Goal: Task Accomplishment & Management: Complete application form

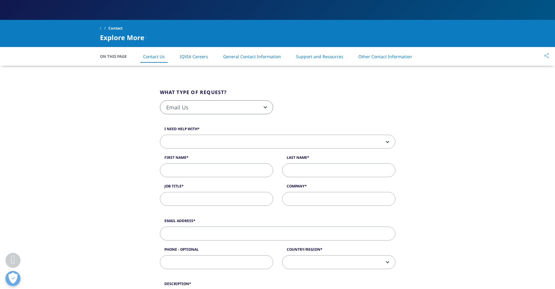
scroll to position [150, 0]
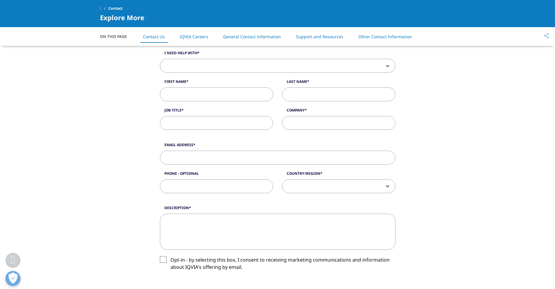
click at [203, 68] on span at bounding box center [277, 66] width 235 height 14
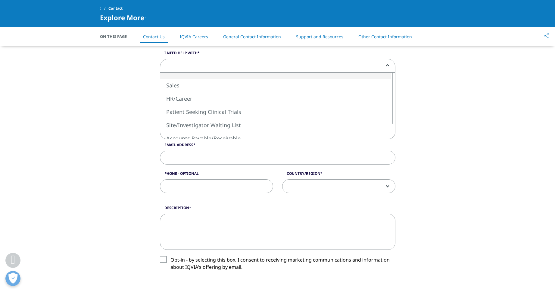
click at [111, 72] on div "What type of request? Email Us Request a Demo IQVIA Institute Inquiries Media I…" at bounding box center [277, 184] width 343 height 388
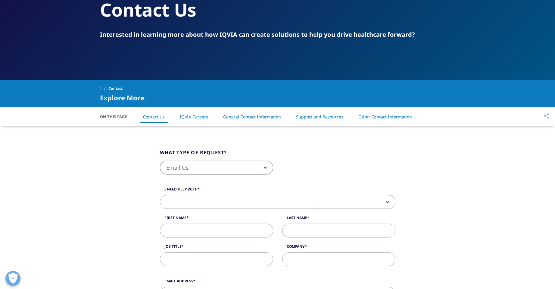
scroll to position [90, 0]
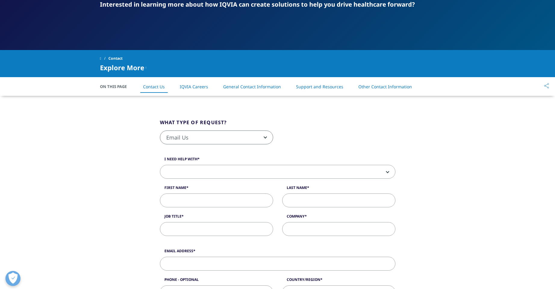
click at [214, 136] on span "Email Us" at bounding box center [216, 138] width 113 height 14
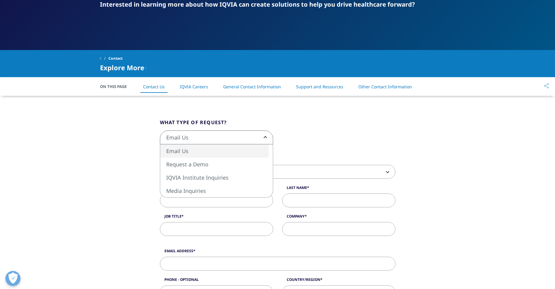
click at [198, 89] on link "IQVIA Careers" at bounding box center [194, 87] width 28 height 6
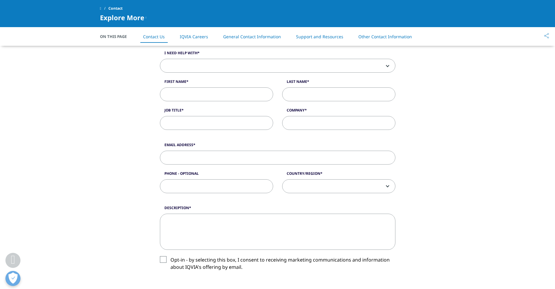
scroll to position [120, 0]
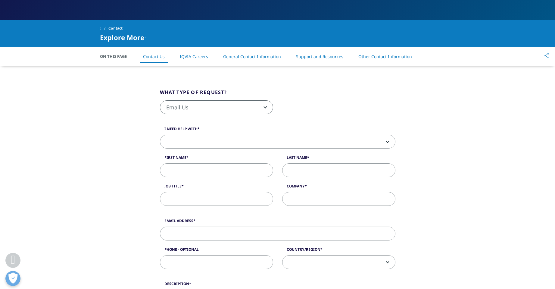
click at [190, 105] on span "Email Us" at bounding box center [216, 108] width 113 height 14
click at [123, 129] on div "What type of request? Email Us Request a Demo IQVIA Institute Inquiries Media I…" at bounding box center [277, 260] width 343 height 388
click at [190, 143] on span at bounding box center [277, 142] width 235 height 14
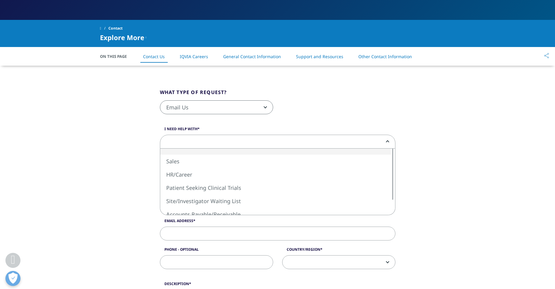
scroll to position [150, 0]
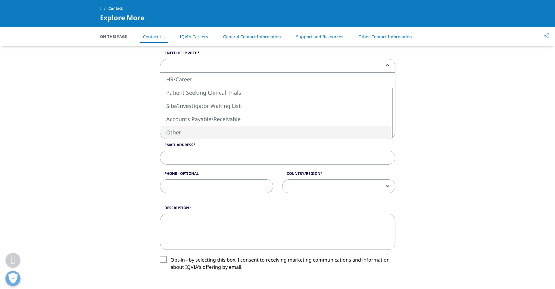
select select "Other"
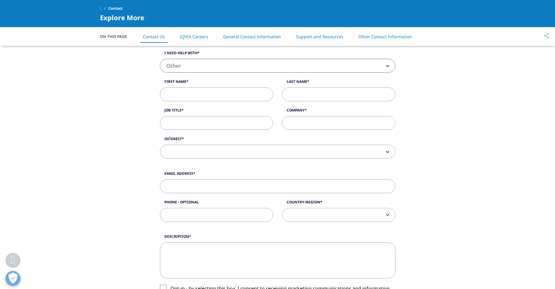
click at [204, 98] on input "First Name" at bounding box center [216, 94] width 113 height 14
type input "[PERSON_NAME]"
click at [187, 149] on span at bounding box center [277, 152] width 235 height 14
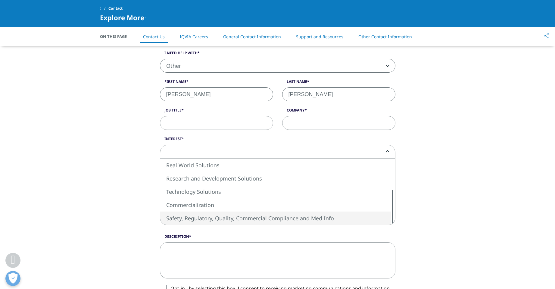
select select "Safety Regulatory Quality Commercial Compliance"
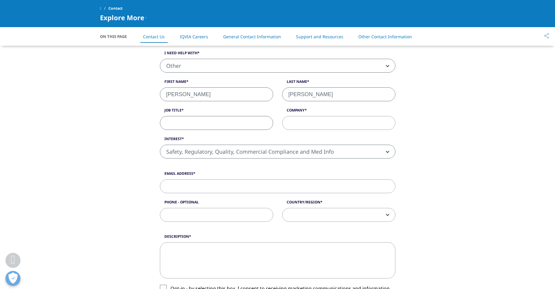
click at [199, 124] on input "Job Title" at bounding box center [216, 123] width 113 height 14
type input "Safety Associate"
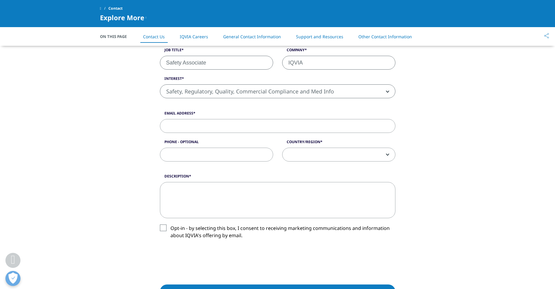
type input "IQVIA"
click at [206, 127] on input "Email Address" at bounding box center [277, 126] width 235 height 14
type input "[PERSON_NAME][EMAIL_ADDRESS][PERSON_NAME][DOMAIN_NAME]"
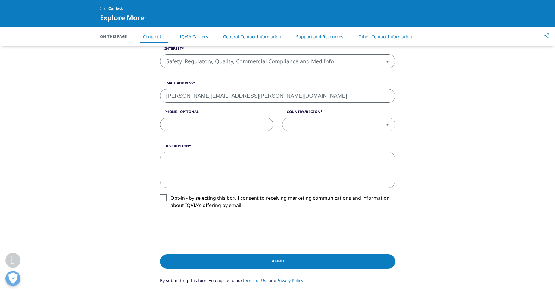
click at [296, 124] on span at bounding box center [338, 125] width 113 height 14
click at [315, 127] on span at bounding box center [338, 125] width 113 height 14
select select "Denmark"
click at [212, 165] on textarea "Description" at bounding box center [277, 170] width 235 height 36
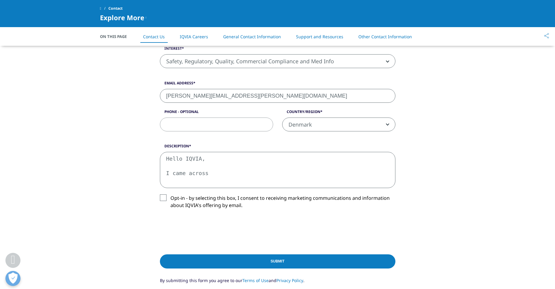
scroll to position [301, 0]
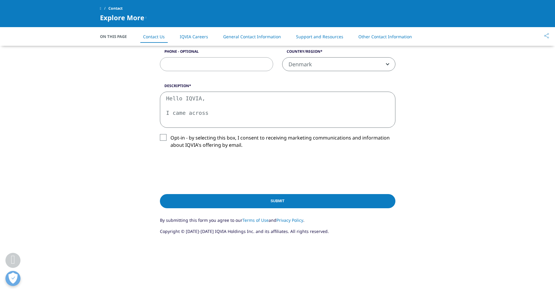
click at [163, 135] on label "Opt-in - by selecting this box, I consent to receiving marketing communications…" at bounding box center [277, 143] width 235 height 18
click at [170, 134] on input "Opt-in - by selecting this box, I consent to receiving marketing communications…" at bounding box center [170, 134] width 0 height 0
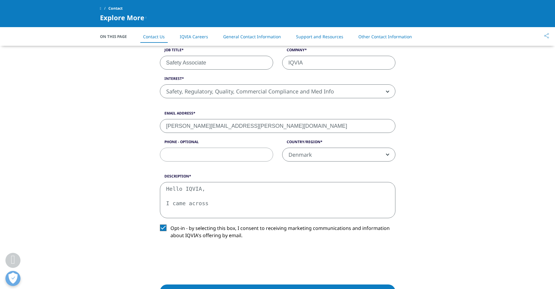
scroll to position [241, 0]
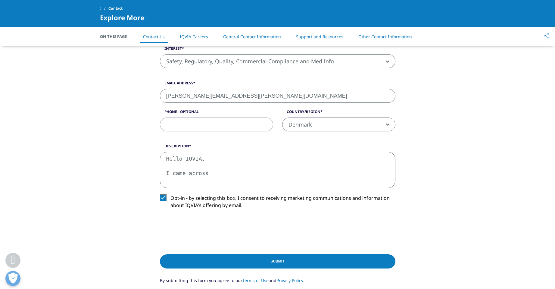
click at [212, 172] on textarea "Hello IQVIA, I came across" at bounding box center [277, 170] width 235 height 36
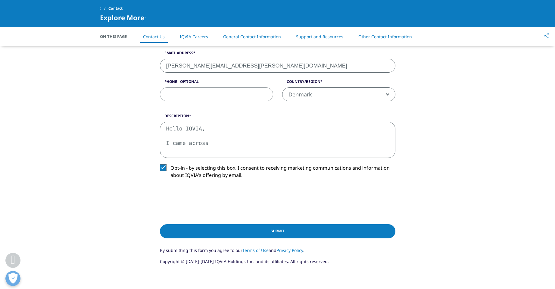
click at [211, 145] on textarea "Hello IQVIA, I came across" at bounding box center [277, 140] width 235 height 36
paste textarea "job listing"
click at [319, 146] on textarea "Hello IQVIA, I came across your job listing for Safety Associate, but" at bounding box center [277, 140] width 235 height 36
drag, startPoint x: 346, startPoint y: 144, endPoint x: 151, endPoint y: 131, distance: 195.1
click at [151, 131] on div "What type of request? Email Us Request a Demo IQVIA Institute Inquiries Media I…" at bounding box center [277, 77] width 343 height 417
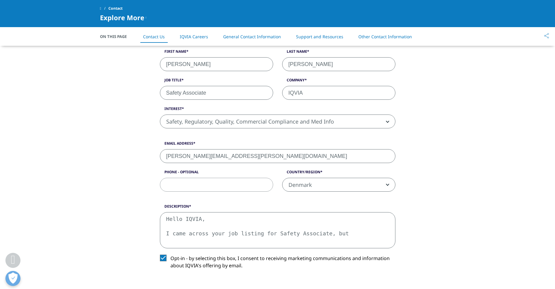
scroll to position [241, 0]
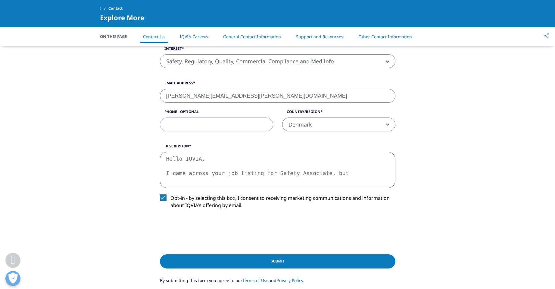
click at [349, 164] on textarea "Hello IQVIA, I came across your job listing for Safety Associate, but" at bounding box center [277, 170] width 235 height 36
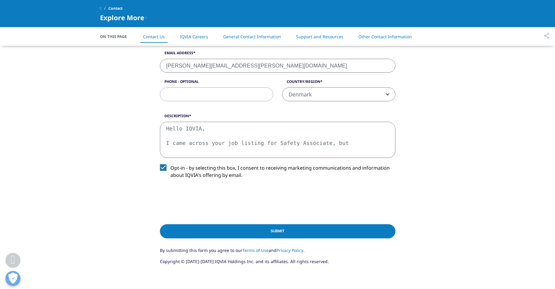
click at [318, 144] on textarea "Hello IQVIA, I came across your job listing for Safety Associate, but" at bounding box center [277, 140] width 235 height 36
click at [373, 143] on textarea "Hello IQVIA, I came across your job listing for Safety Associate at [GEOGRAPHIC…" at bounding box center [277, 140] width 235 height 36
click at [200, 155] on textarea "Hello IQVIA, I came across your job listing for Safety Associate at [GEOGRAPHIC…" at bounding box center [277, 140] width 235 height 36
paste textarea "Page Not Found"
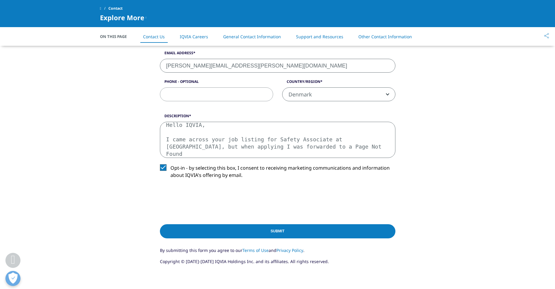
click at [256, 148] on textarea "Hello IQVIA, I came across your job listing for Safety Associate at [GEOGRAPHIC…" at bounding box center [277, 140] width 235 height 36
click at [299, 147] on textarea "Hello IQVIA, I came across your job listing for Safety Associate at [GEOGRAPHIC…" at bounding box center [277, 140] width 235 height 36
click at [311, 148] on textarea "Hello IQVIA, I came across your job listing for Safety Associate at [GEOGRAPHIC…" at bounding box center [277, 140] width 235 height 36
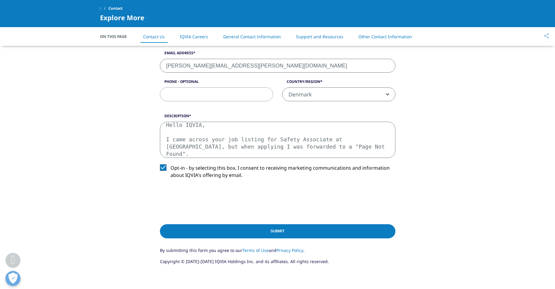
click at [311, 148] on textarea "Hello IQVIA, I came across your job listing for Safety Associate at [GEOGRAPHIC…" at bounding box center [277, 140] width 235 height 36
click at [306, 148] on textarea "Hello IQVIA, I came across your job listing for Safety Associate at [GEOGRAPHIC…" at bounding box center [277, 140] width 235 height 36
drag, startPoint x: 317, startPoint y: 149, endPoint x: 165, endPoint y: 127, distance: 153.9
click at [165, 127] on textarea "Hello IQVIA, I came across your job listing for Safety Associate at [GEOGRAPHIC…" at bounding box center [277, 140] width 235 height 36
click at [313, 148] on textarea "Hello IQVIA, I came across your job listing for Safety Associate at [GEOGRAPHIC…" at bounding box center [277, 140] width 235 height 36
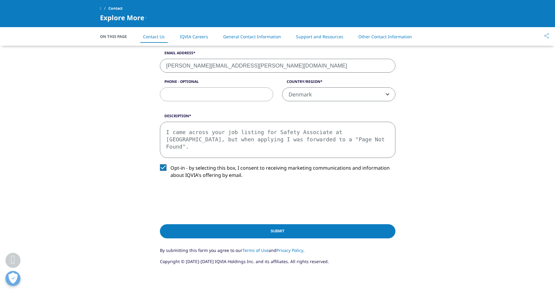
scroll to position [211, 0]
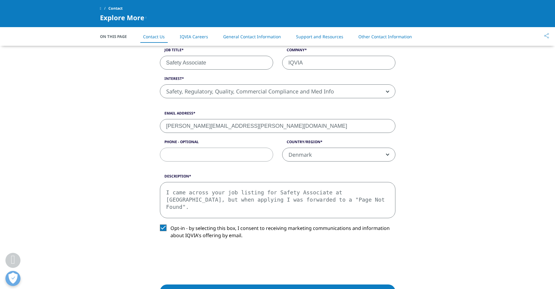
drag, startPoint x: 199, startPoint y: 149, endPoint x: 143, endPoint y: 136, distance: 57.7
click at [143, 136] on div "What type of request? Email Us Request a Demo IQVIA Institute Inquiries Media I…" at bounding box center [277, 138] width 343 height 417
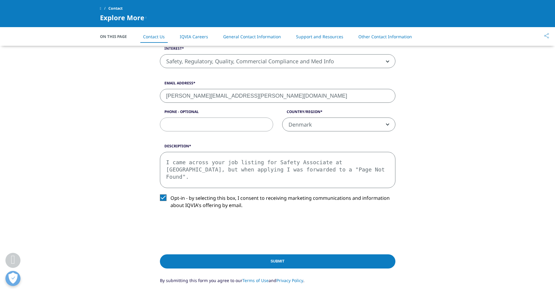
click at [229, 182] on textarea "Hello IQVIA, I came across your job listing for Safety Associate at [GEOGRAPHIC…" at bounding box center [277, 170] width 235 height 36
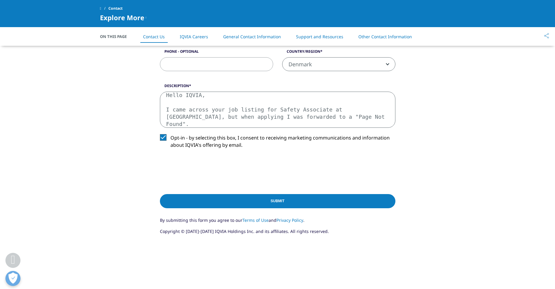
scroll to position [18, 0]
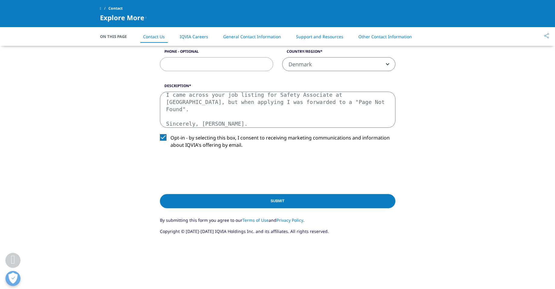
drag, startPoint x: 166, startPoint y: 186, endPoint x: 220, endPoint y: 119, distance: 86.5
click at [220, 119] on textarea "Hello IQVIA, I came across your job listing for Safety Associate at [GEOGRAPHIC…" at bounding box center [277, 109] width 235 height 36
click at [218, 119] on textarea "Hello IQVIA, I came across your job listing for Safety Associate at [GEOGRAPHIC…" at bounding box center [277, 109] width 235 height 36
click at [219, 118] on textarea "Hello IQVIA, I came across your job listing for Safety Associate at [GEOGRAPHIC…" at bounding box center [277, 109] width 235 height 36
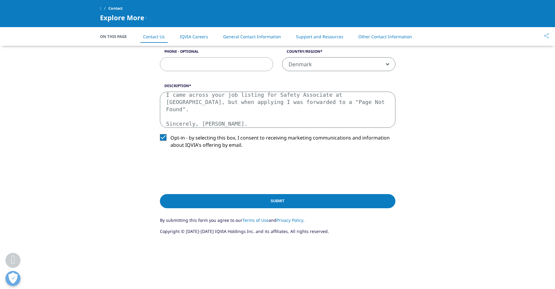
click at [219, 118] on textarea "Hello IQVIA, I came across your job listing for Safety Associate at [GEOGRAPHIC…" at bounding box center [277, 109] width 235 height 36
click at [220, 118] on textarea "Hello IQVIA, I came across your job listing for Safety Associate at [GEOGRAPHIC…" at bounding box center [277, 109] width 235 height 36
drag, startPoint x: 309, startPoint y: 102, endPoint x: 155, endPoint y: 91, distance: 153.6
click at [155, 91] on div "Description Hello IQVIA, I came across your job listing for Safety Associate at…" at bounding box center [277, 105] width 244 height 45
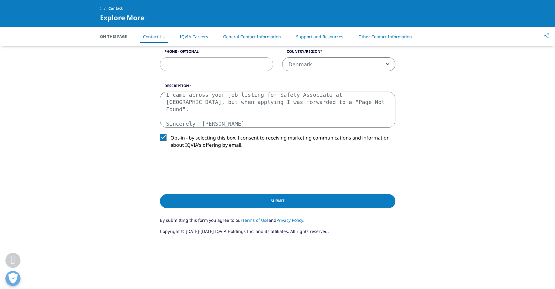
type textarea "Hello IQVIA, I came across your job listing for Safety Associate at [GEOGRAPHIC…"
click at [116, 157] on div "What type of request? Email Us Request a Demo IQVIA Institute Inquiries Media I…" at bounding box center [277, 47] width 343 height 417
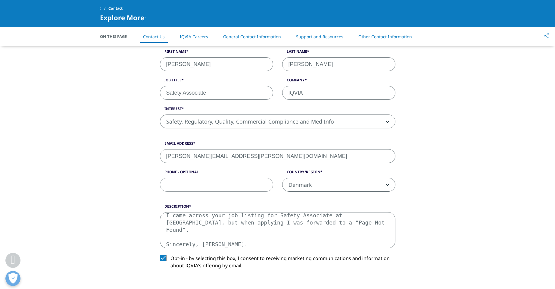
scroll to position [331, 0]
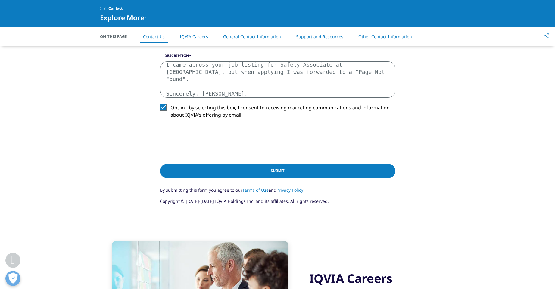
click at [213, 171] on input "Submit" at bounding box center [277, 171] width 235 height 14
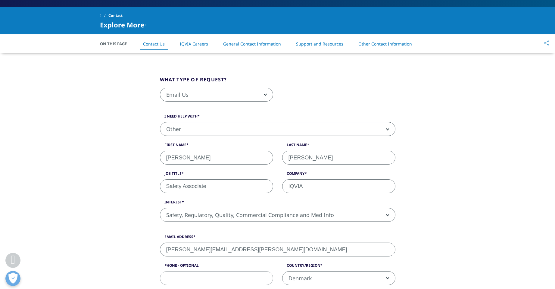
scroll to position [163, 0]
